Goal: Manage account settings: Check status

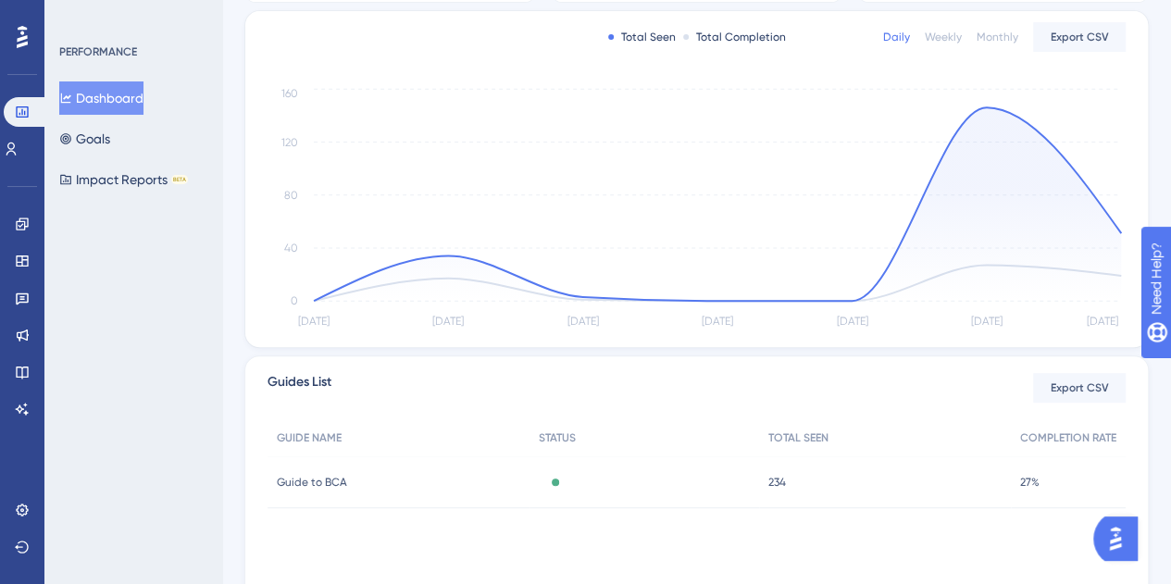
scroll to position [367, 0]
drag, startPoint x: 1176, startPoint y: 158, endPoint x: 1184, endPoint y: 352, distance: 193.7
click at [1087, 31] on span "Export CSV" at bounding box center [1080, 38] width 58 height 15
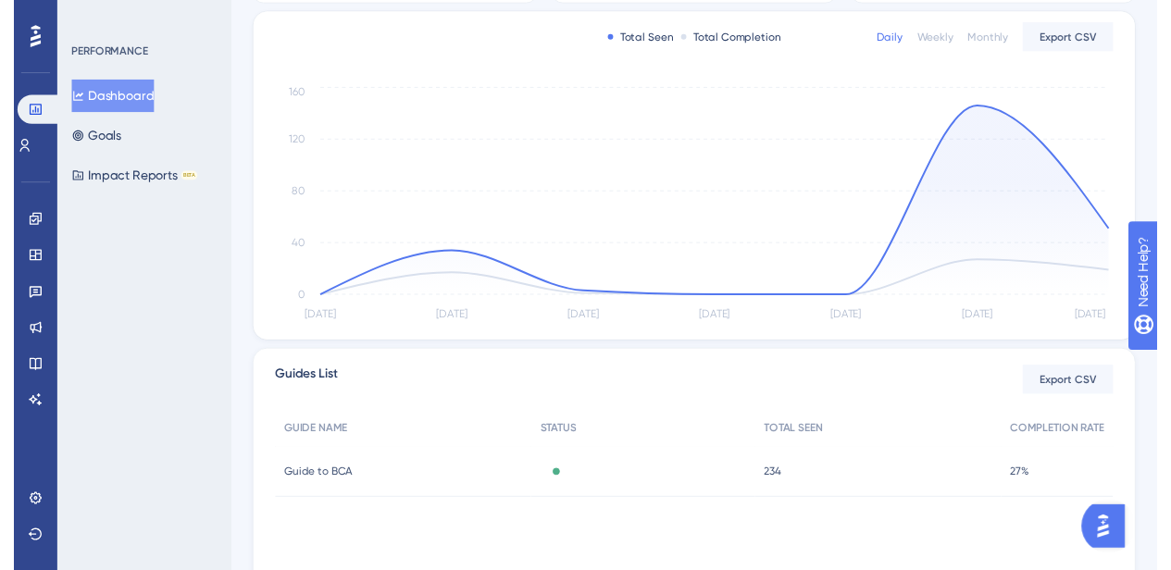
scroll to position [0, 0]
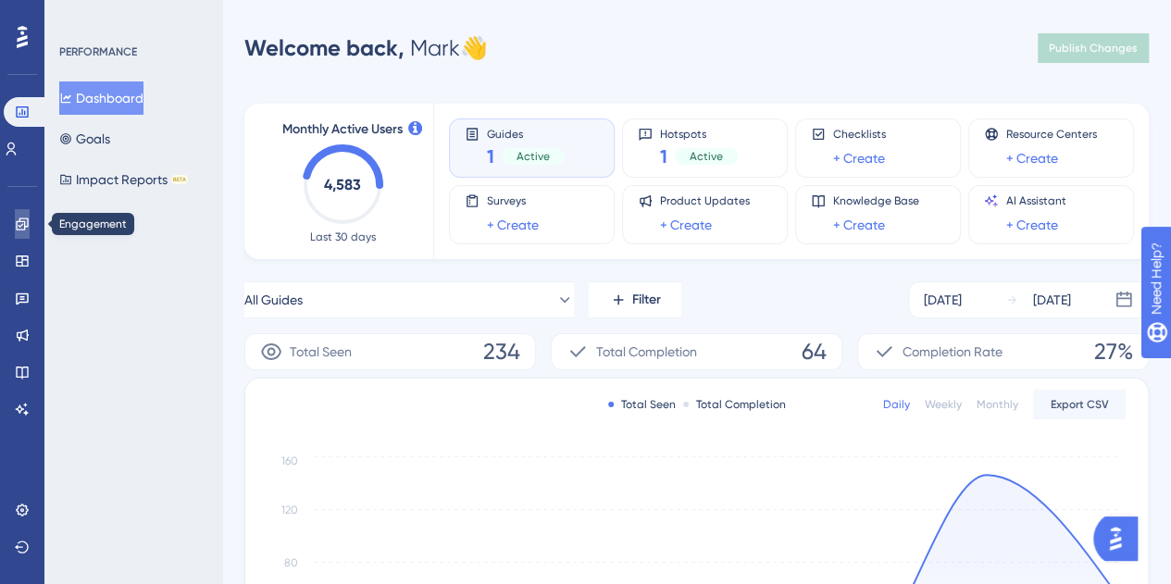
click at [26, 222] on icon at bounding box center [22, 224] width 15 height 15
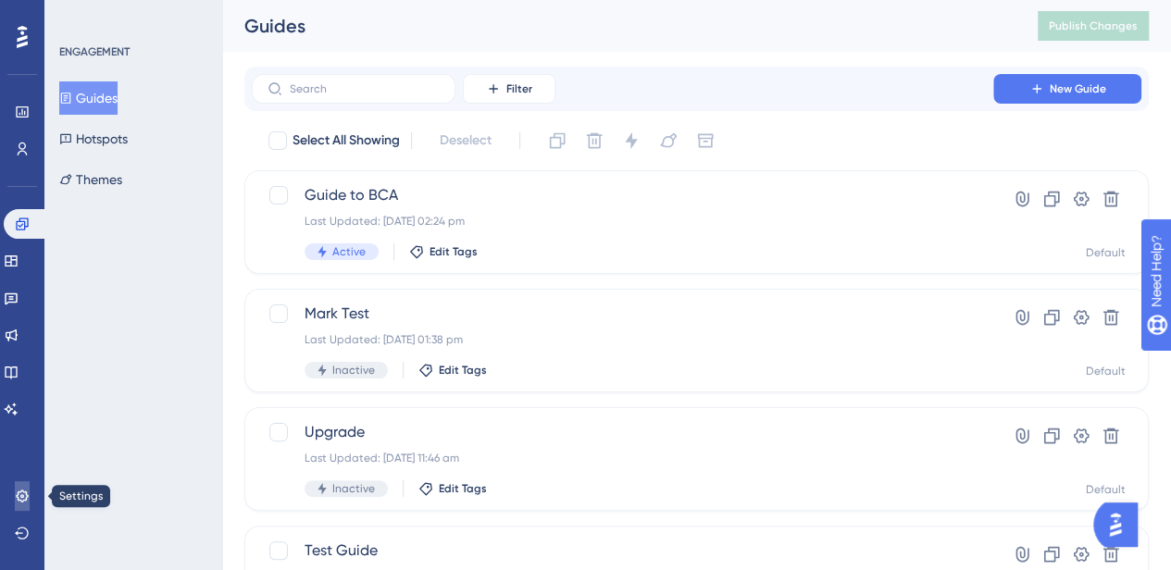
click at [27, 499] on icon at bounding box center [22, 496] width 15 height 15
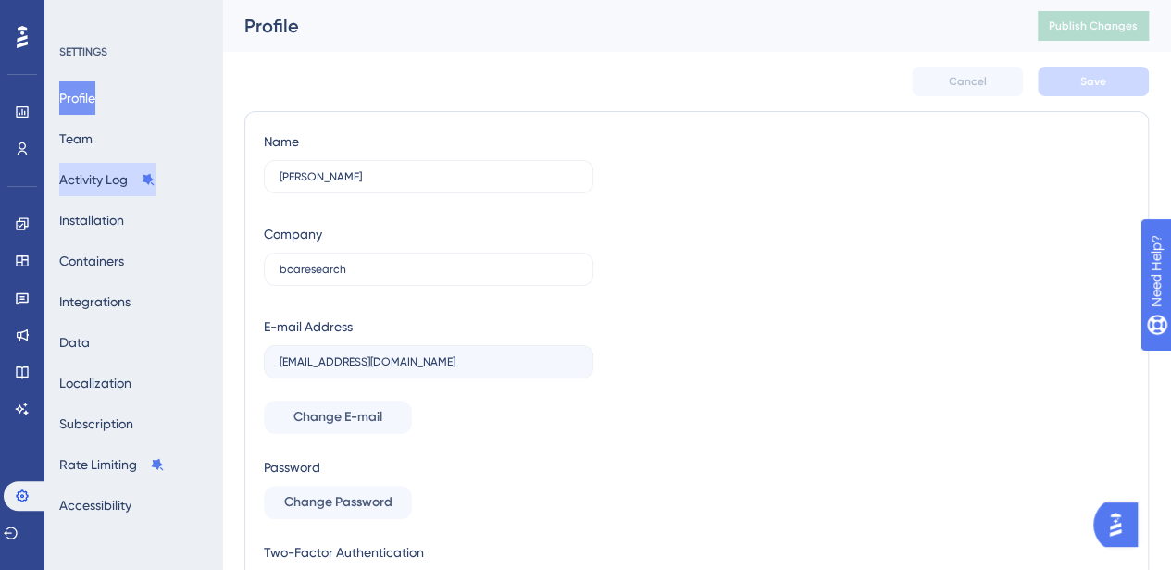
click at [110, 179] on button "Activity Log" at bounding box center [107, 179] width 96 height 33
